Goal: Task Accomplishment & Management: Use online tool/utility

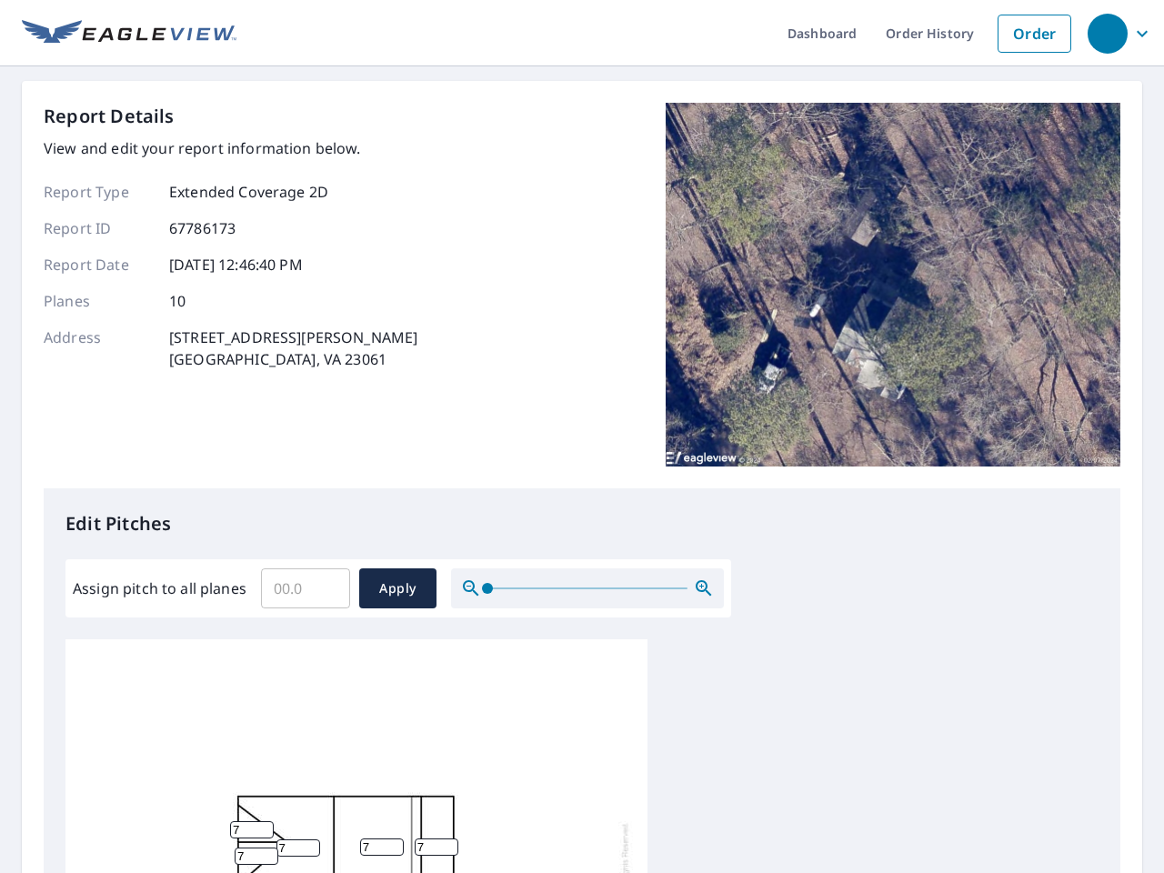
click at [582, 436] on div "Report Details View and edit your report information below. Report Type Extende…" at bounding box center [582, 296] width 1077 height 386
click at [1107, 33] on div "button" at bounding box center [1108, 34] width 40 height 40
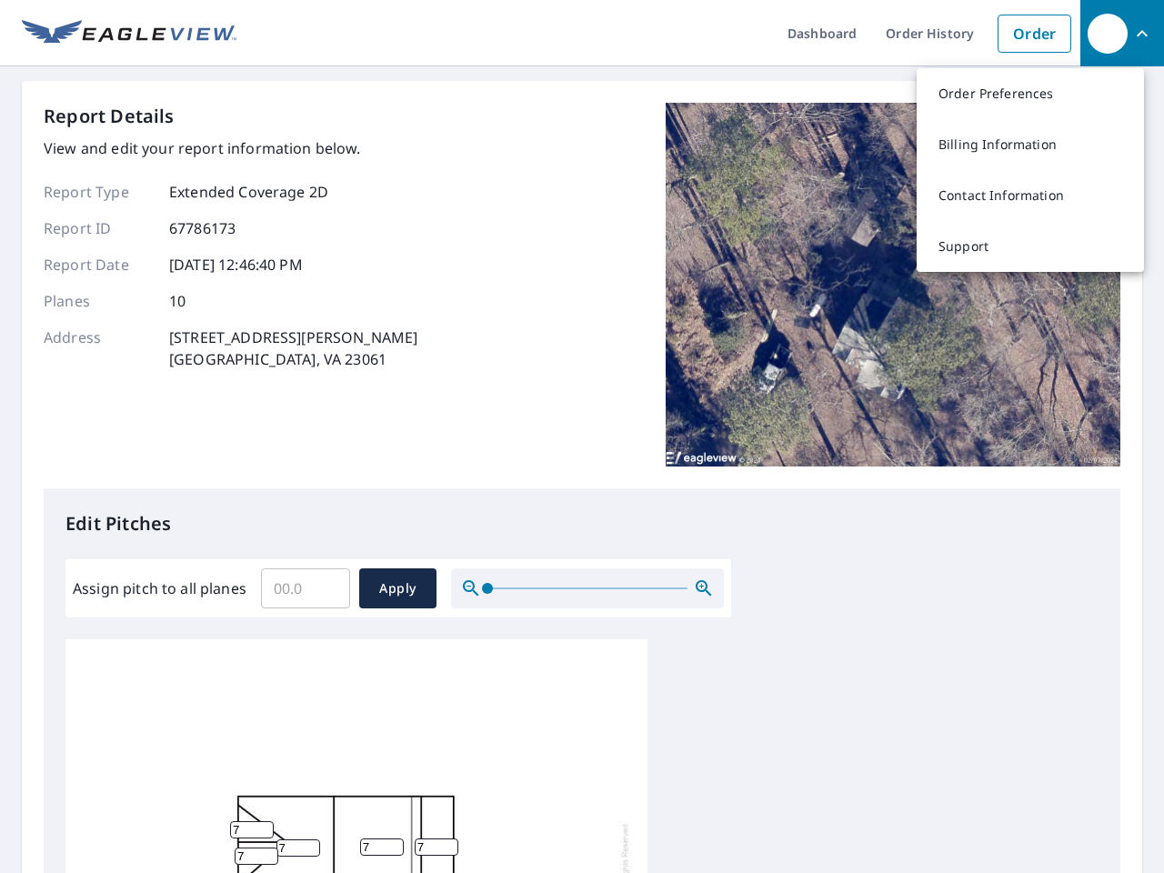
click at [306, 588] on input "Assign pitch to all planes" at bounding box center [305, 588] width 89 height 51
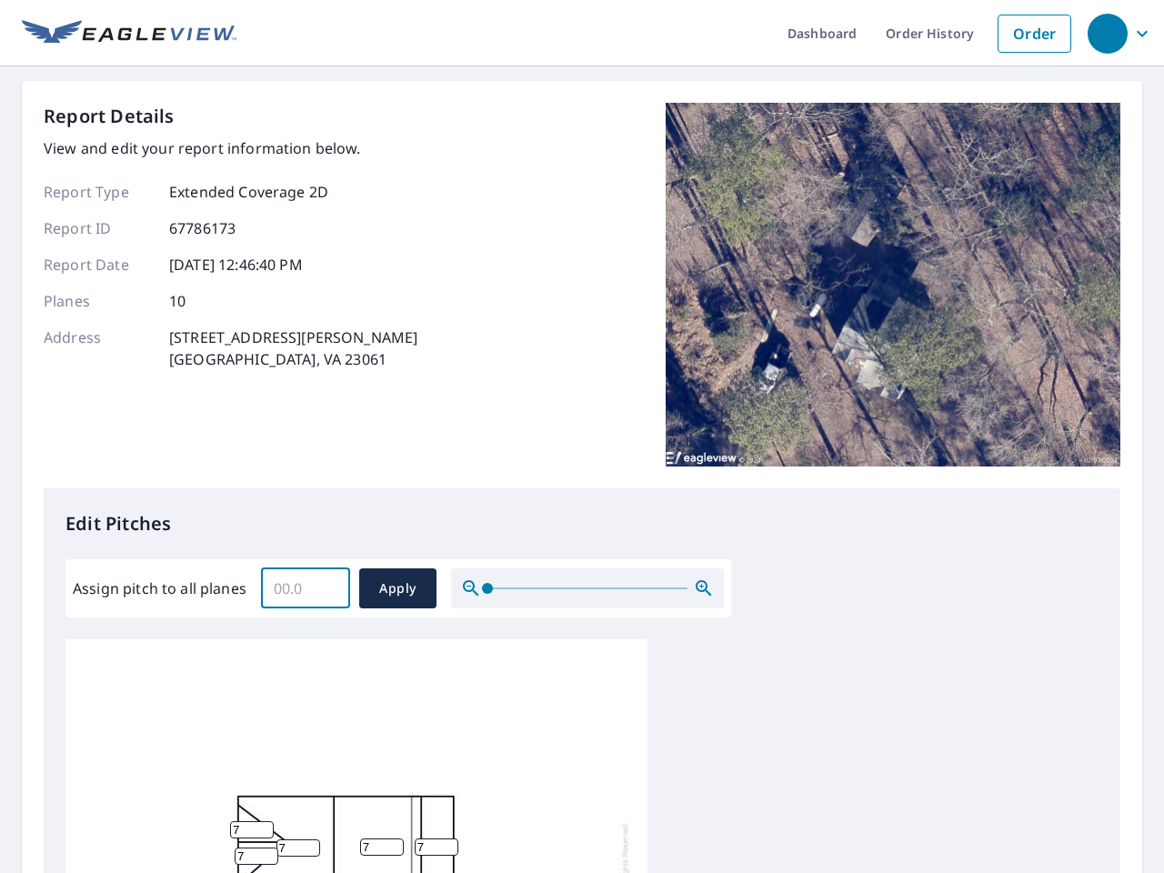
click at [397, 588] on span "Apply" at bounding box center [398, 588] width 48 height 23
click at [704, 588] on icon "button" at bounding box center [704, 588] width 22 height 22
